Goal: Information Seeking & Learning: Learn about a topic

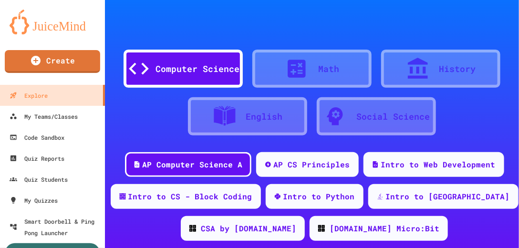
scroll to position [82, 0]
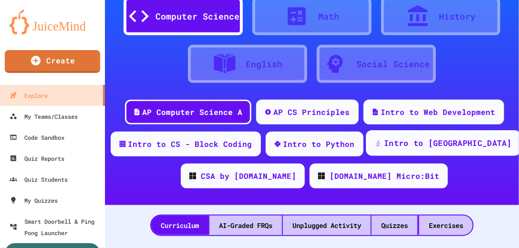
click at [445, 147] on div "Intro to [GEOGRAPHIC_DATA]" at bounding box center [448, 143] width 128 height 12
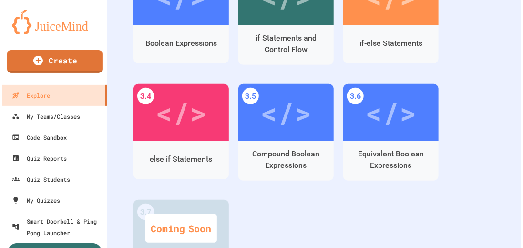
scroll to position [982, 0]
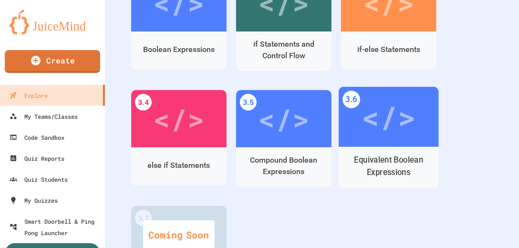
click at [398, 145] on div "</>" at bounding box center [389, 117] width 100 height 60
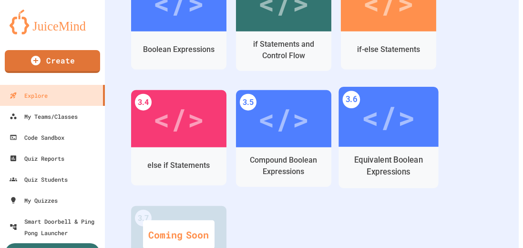
scroll to position [1029, 0]
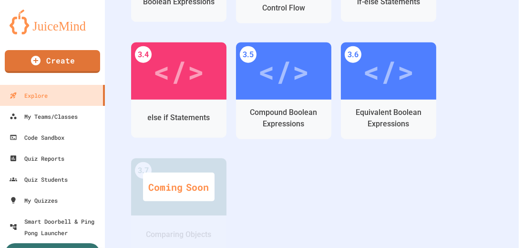
drag, startPoint x: 98, startPoint y: 189, endPoint x: 94, endPoint y: 184, distance: 6.5
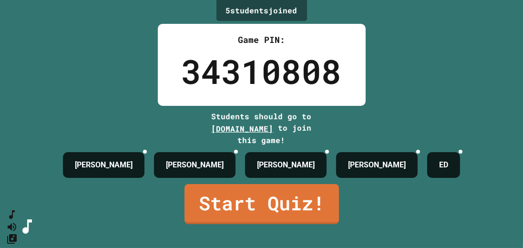
scroll to position [29, 0]
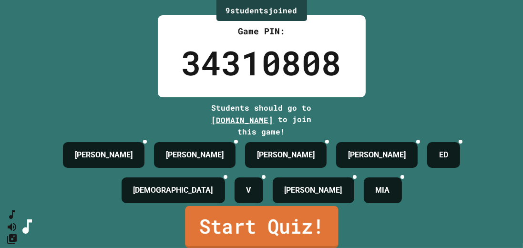
click at [287, 226] on link "Start Quiz!" at bounding box center [261, 227] width 153 height 42
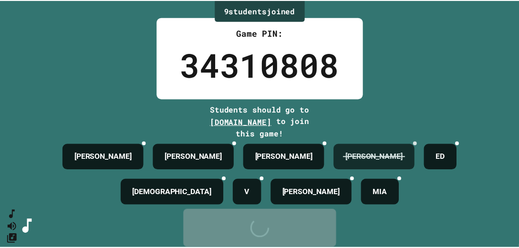
scroll to position [0, 0]
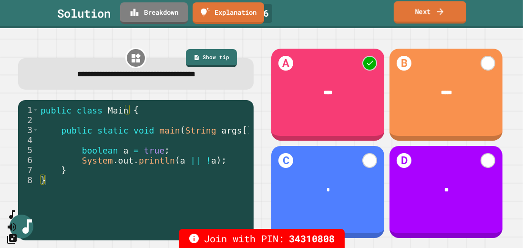
click at [424, 11] on link "Next" at bounding box center [430, 12] width 73 height 22
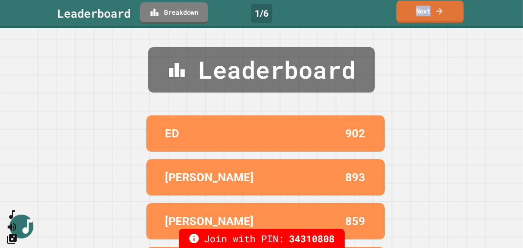
click at [424, 11] on link "Next" at bounding box center [430, 11] width 67 height 22
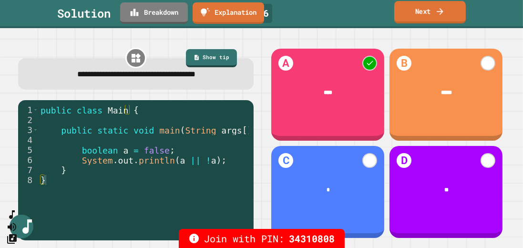
click at [442, 12] on icon at bounding box center [440, 11] width 6 height 7
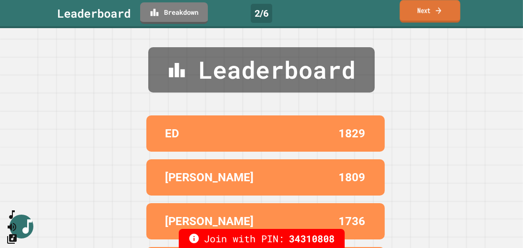
click at [442, 12] on icon at bounding box center [439, 10] width 8 height 10
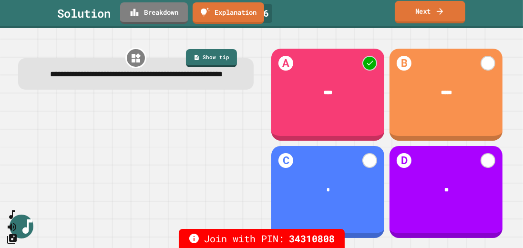
click at [428, 16] on link "Next" at bounding box center [430, 12] width 71 height 22
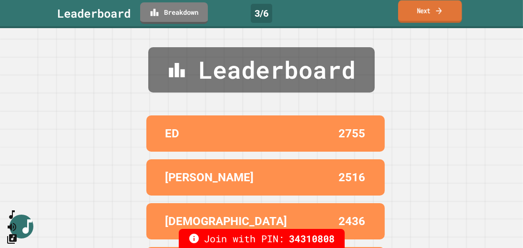
click at [448, 11] on link "Next" at bounding box center [430, 11] width 64 height 22
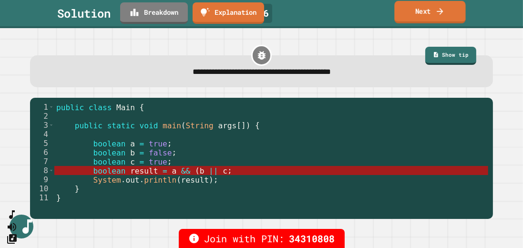
click at [444, 8] on icon at bounding box center [441, 11] width 10 height 10
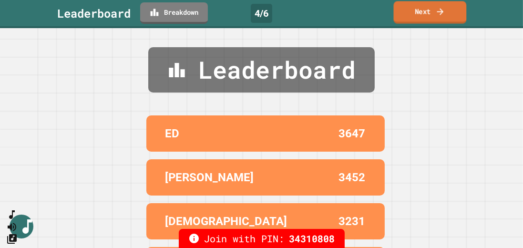
click at [443, 10] on icon at bounding box center [441, 12] width 10 height 10
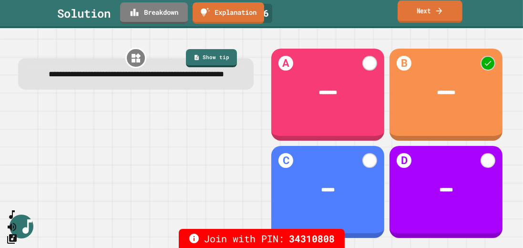
click at [429, 13] on link "Next" at bounding box center [430, 11] width 65 height 22
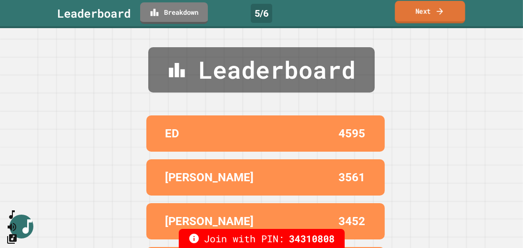
click at [433, 16] on link "Next" at bounding box center [430, 12] width 70 height 22
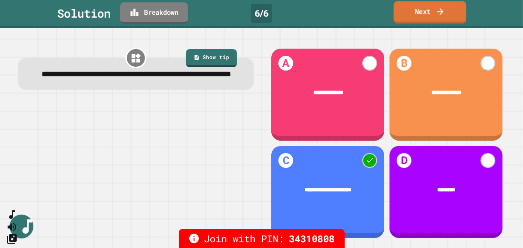
click at [433, 12] on link "Next" at bounding box center [430, 12] width 73 height 22
